Goal: Task Accomplishment & Management: Manage account settings

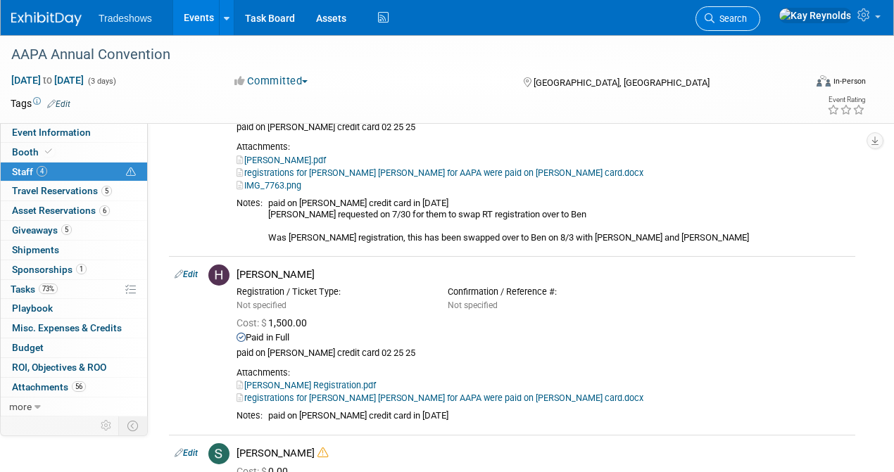
click at [747, 20] on span "Search" at bounding box center [731, 18] width 32 height 11
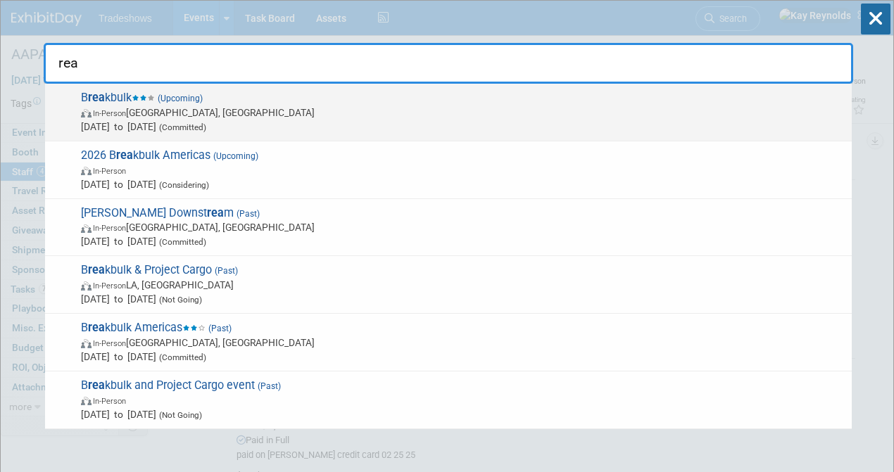
type input "rea"
click at [181, 111] on span "In-Person [GEOGRAPHIC_DATA], [GEOGRAPHIC_DATA]" at bounding box center [463, 113] width 764 height 14
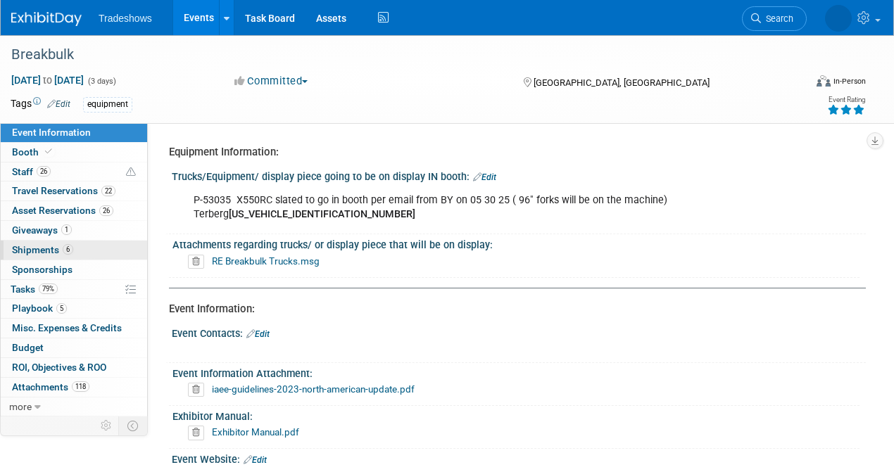
click at [45, 249] on span "Shipments 6" at bounding box center [42, 249] width 61 height 11
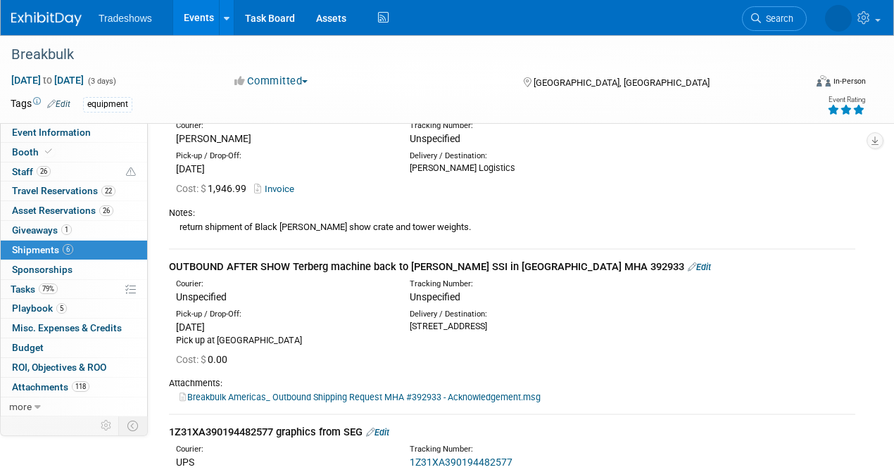
scroll to position [657, 0]
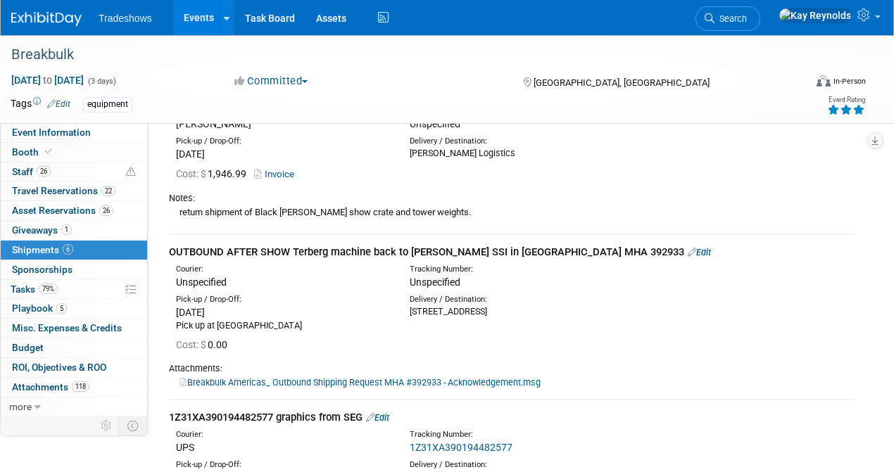
click at [688, 251] on link "Edit" at bounding box center [699, 252] width 23 height 11
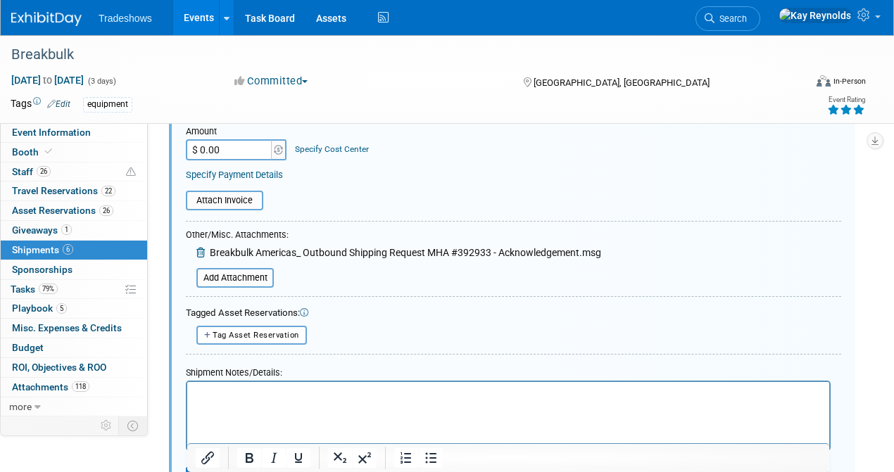
scroll to position [1105, 0]
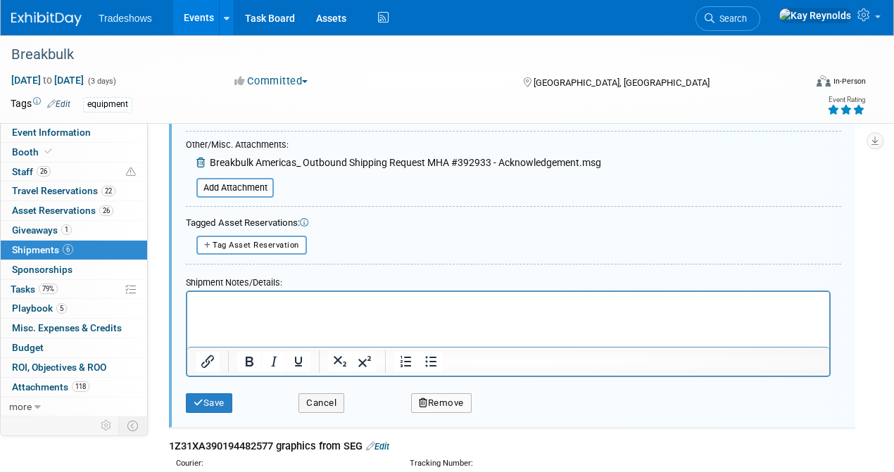
click at [197, 301] on p "Rich Text Area. Press ALT-0 for help." at bounding box center [509, 305] width 626 height 14
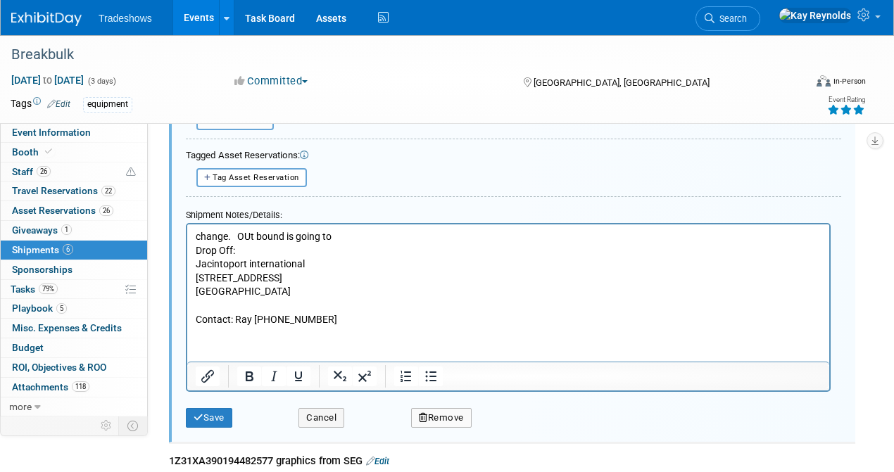
scroll to position [1293, 0]
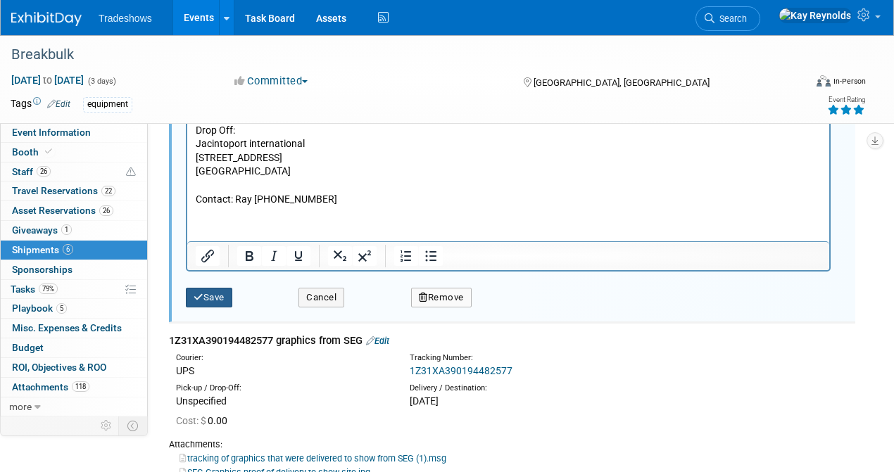
click at [213, 299] on button "Save" at bounding box center [209, 298] width 46 height 20
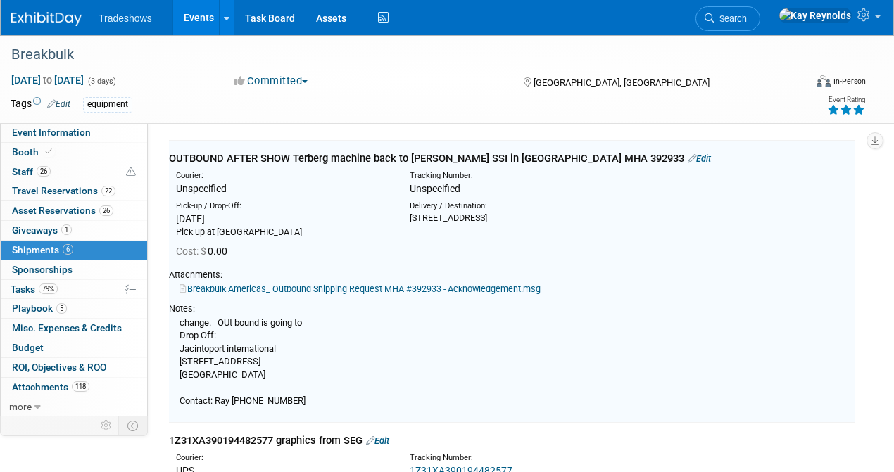
scroll to position [729, 0]
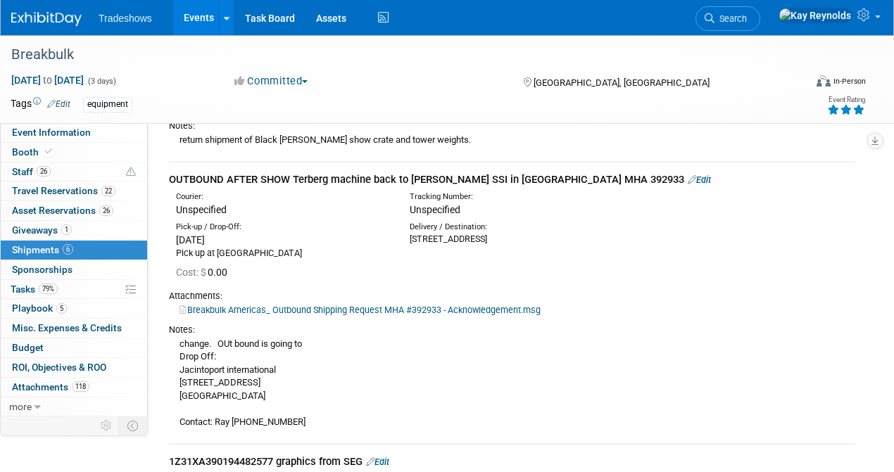
drag, startPoint x: 579, startPoint y: 174, endPoint x: 519, endPoint y: 176, distance: 60.6
click at [519, 176] on div "OUTBOUND AFTER SHOW Terberg machine back to Taylor SSI in Pasadena MHA 392933 E…" at bounding box center [512, 179] width 686 height 15
copy div "MHA 392933"
click at [292, 418] on div "change. OUt bound is going to Drop Off: Jacintoport international 16398 Jacinto…" at bounding box center [512, 383] width 686 height 93
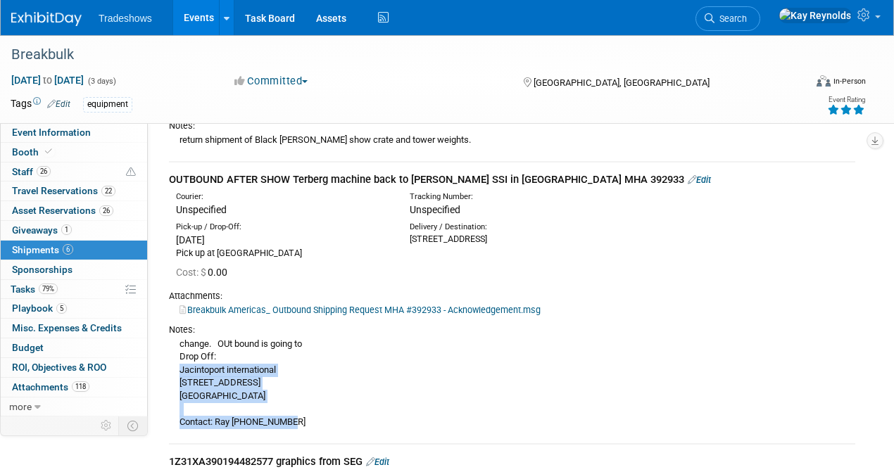
drag, startPoint x: 292, startPoint y: 418, endPoint x: 180, endPoint y: 374, distance: 121.1
click at [180, 374] on div "change. OUt bound is going to Drop Off: Jacintoport international 16398 Jacinto…" at bounding box center [512, 383] width 686 height 93
copy div "Jacintoport international 16398 Jacintoport Blvd Houston, TX 77015 Contact: Ray…"
